Goal: Ask a question

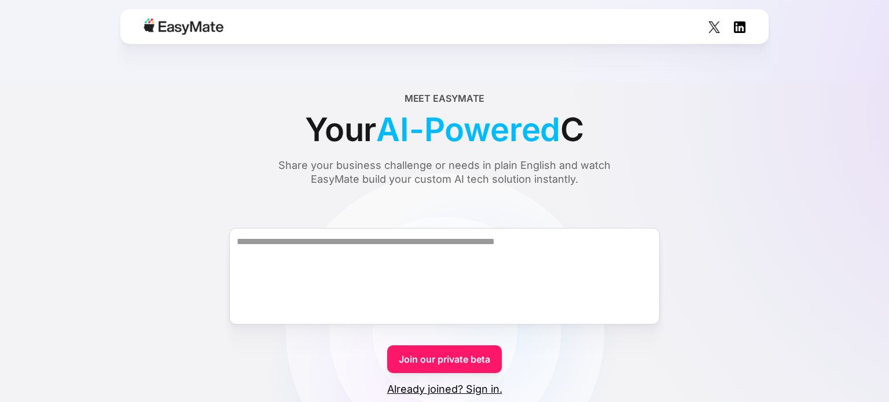
click at [347, 146] on div "Your AI-Powered C" at bounding box center [444, 129] width 279 height 49
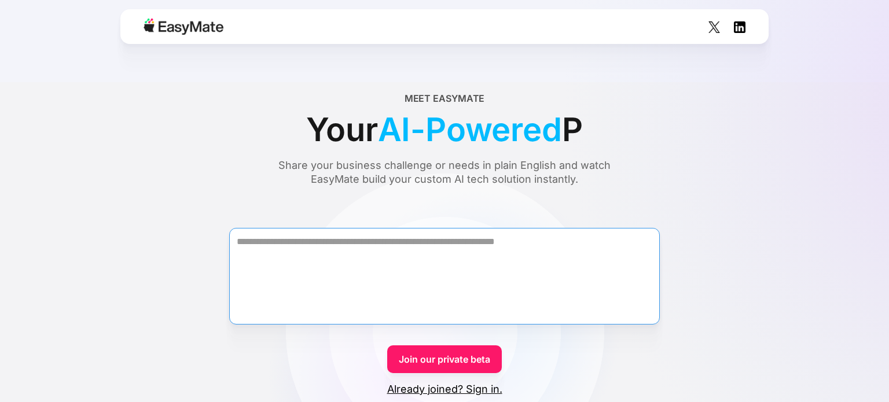
click at [415, 255] on textarea "Form" at bounding box center [444, 276] width 431 height 97
click at [408, 244] on textarea "**********" at bounding box center [444, 276] width 431 height 97
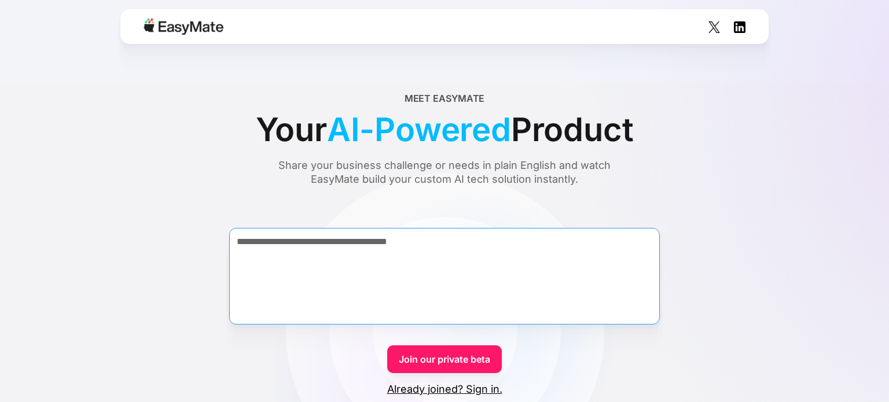
type textarea "**********"
